Goal: Information Seeking & Learning: Learn about a topic

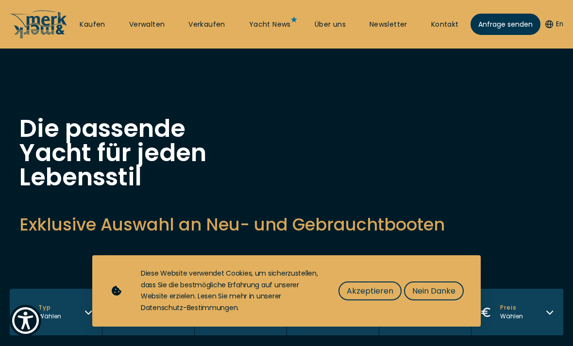
click at [440, 293] on span "Nein Danke" at bounding box center [433, 291] width 43 height 12
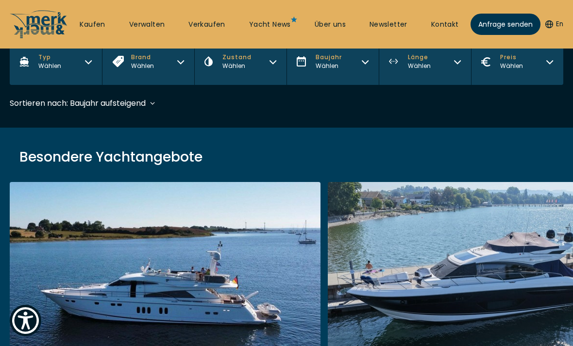
scroll to position [243, 0]
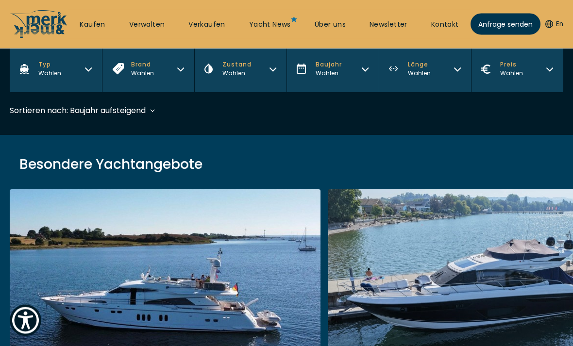
click at [266, 73] on button "Zustand Wählen" at bounding box center [240, 69] width 92 height 47
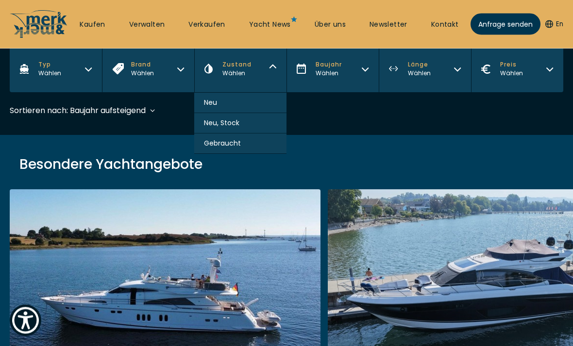
scroll to position [243, 0]
click at [362, 68] on icon "button" at bounding box center [365, 68] width 8 height 8
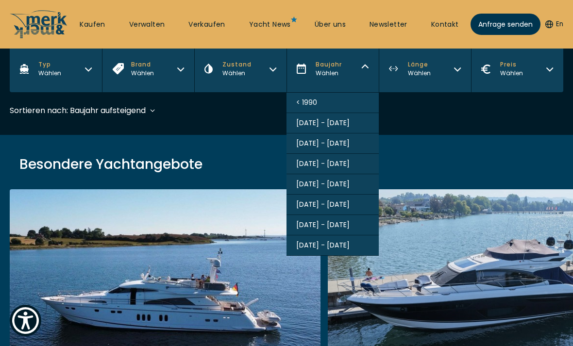
click at [349, 236] on button "[DATE] - [DATE]" at bounding box center [333, 225] width 92 height 20
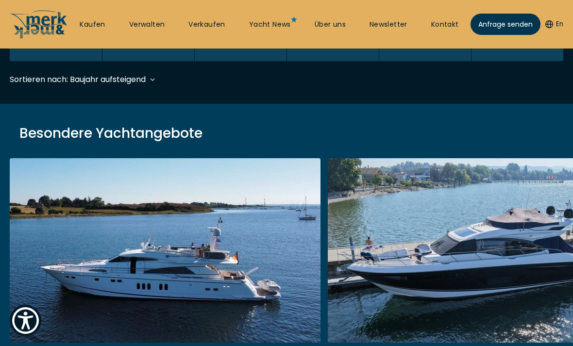
scroll to position [289, 0]
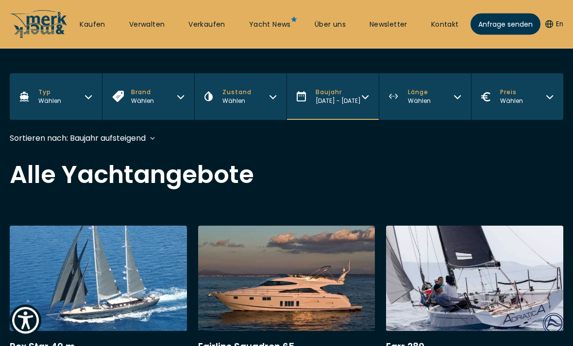
click at [433, 117] on button "Länge Wählen" at bounding box center [425, 97] width 92 height 47
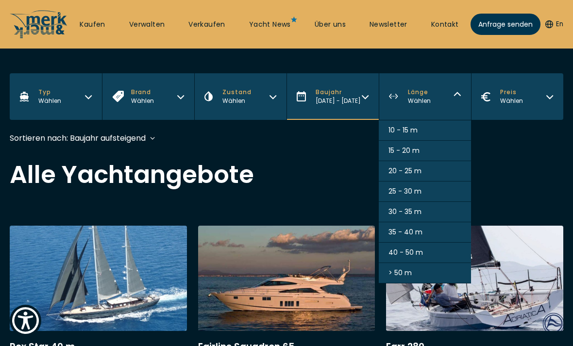
click at [435, 240] on button "35 - 40 m" at bounding box center [425, 232] width 92 height 20
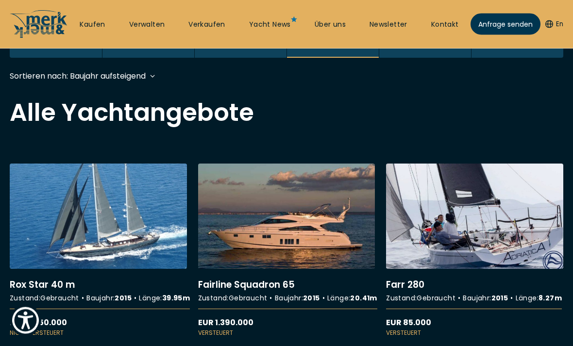
scroll to position [289, 0]
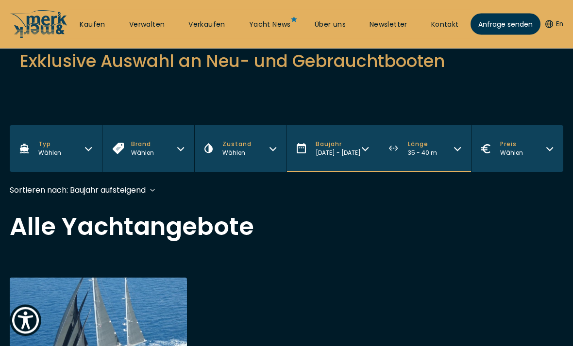
click at [429, 162] on button "Länge 35 - 40 m" at bounding box center [425, 149] width 92 height 47
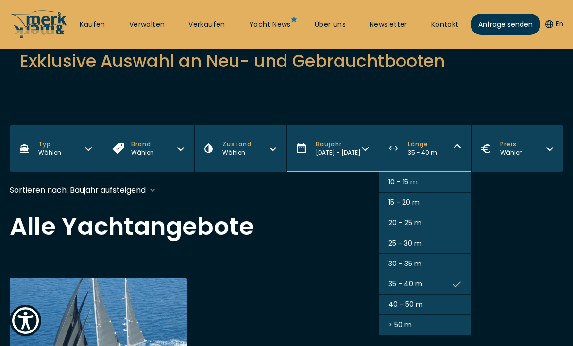
click at [442, 268] on button "30 - 35 m" at bounding box center [425, 264] width 92 height 20
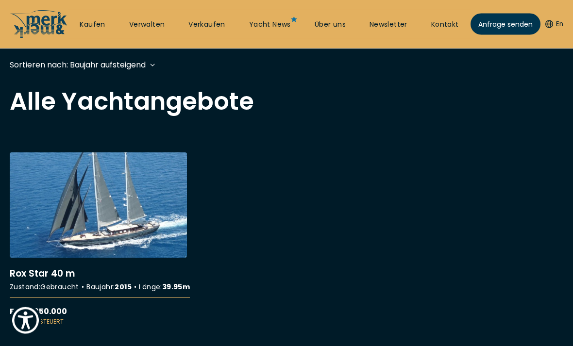
scroll to position [289, 0]
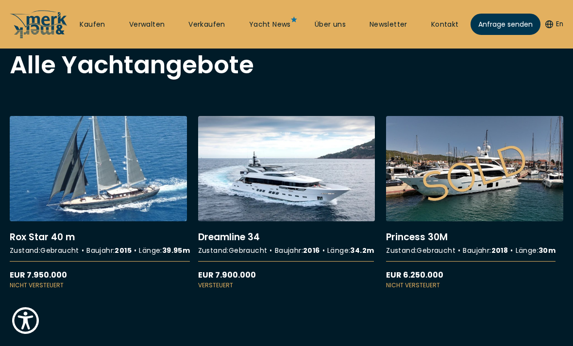
scroll to position [323, 0]
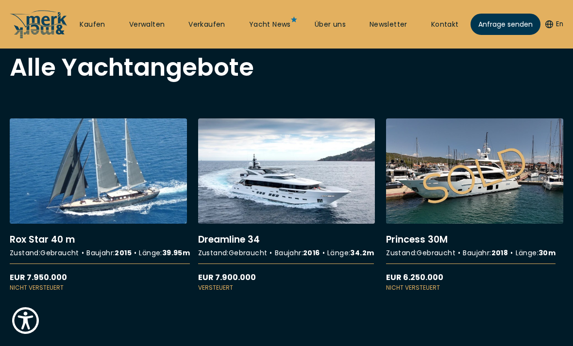
click at [322, 184] on link "More details about Dreamline 34" at bounding box center [286, 205] width 177 height 174
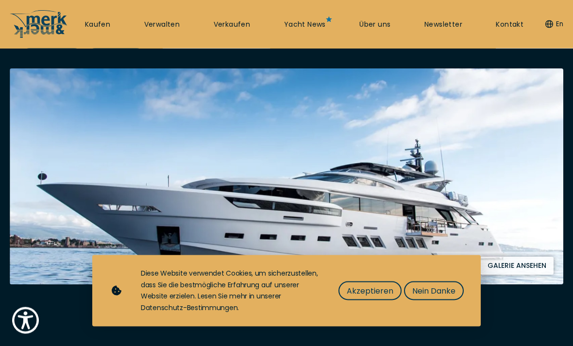
scroll to position [121, 0]
